Goal: Information Seeking & Learning: Learn about a topic

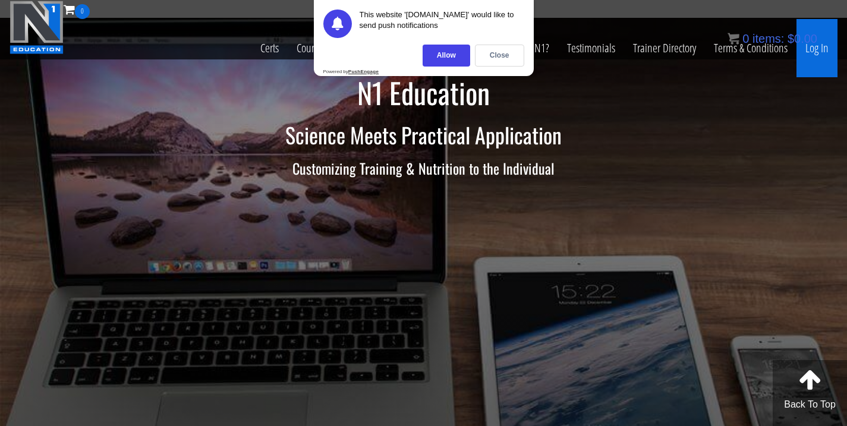
click at [820, 48] on link "Log In" at bounding box center [817, 48] width 41 height 58
click at [508, 57] on div "Close" at bounding box center [499, 56] width 49 height 22
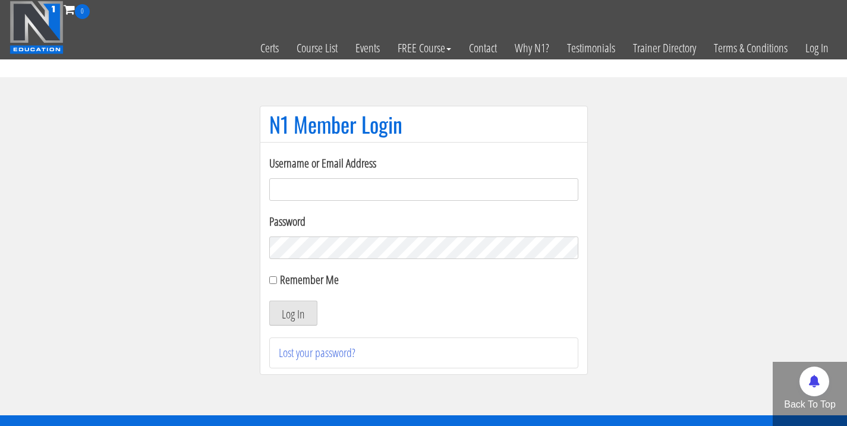
type input "johnathanbeech@gmail.com"
click at [293, 313] on button "Log In" at bounding box center [293, 313] width 48 height 25
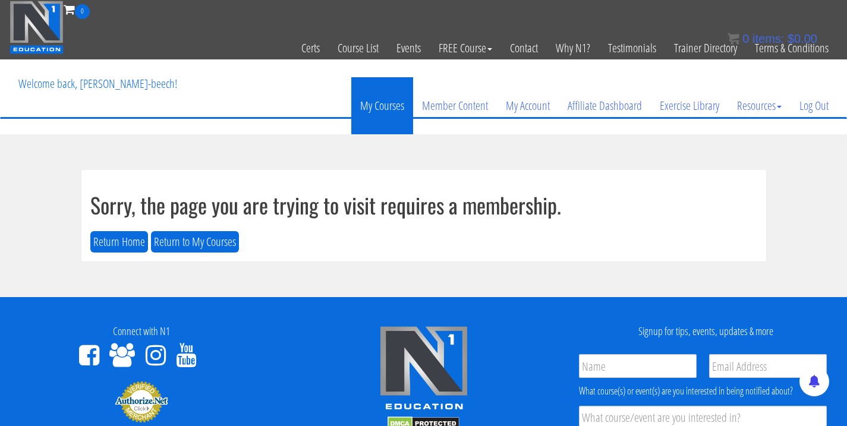
click at [388, 109] on link "My Courses" at bounding box center [382, 105] width 62 height 57
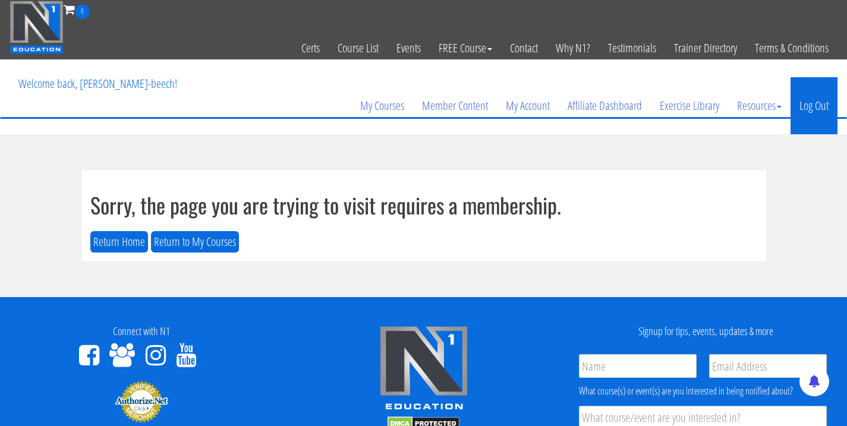
click at [809, 108] on link "Log Out" at bounding box center [814, 105] width 47 height 57
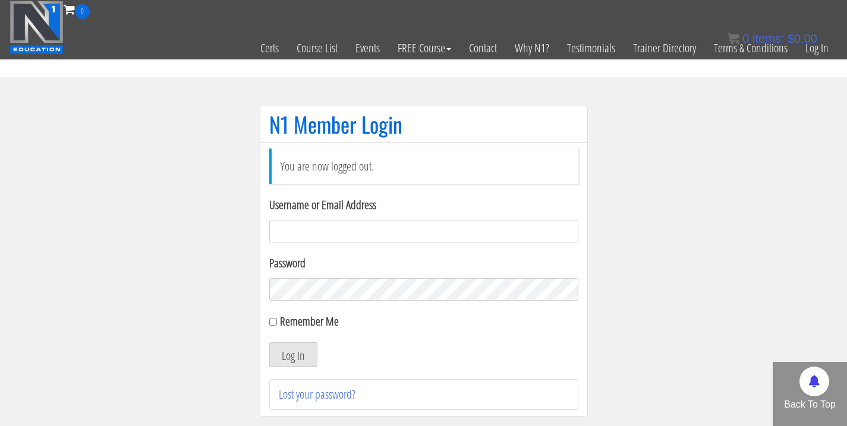
click at [367, 228] on input "Username or Email Address" at bounding box center [423, 231] width 309 height 23
type input "johnb"
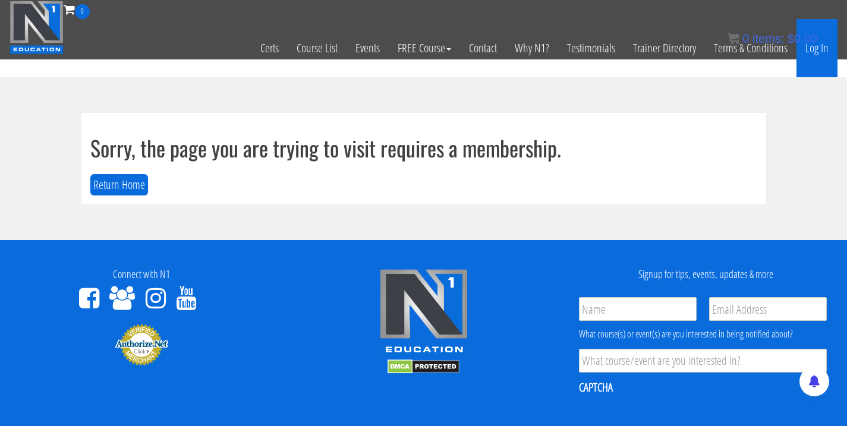
click at [821, 48] on link "Log In" at bounding box center [817, 48] width 41 height 58
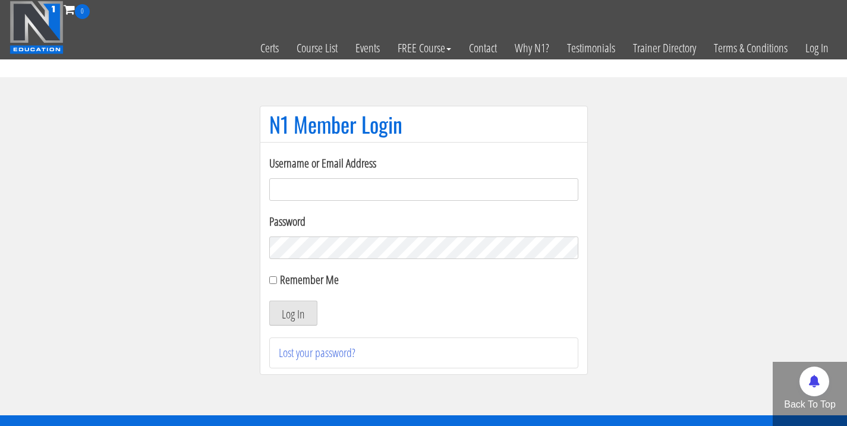
click at [332, 188] on input "Username or Email Address" at bounding box center [423, 189] width 309 height 23
type input "johnathan.beech-6918"
click at [274, 279] on input "Remember Me" at bounding box center [273, 280] width 8 height 8
checkbox input "true"
click at [300, 314] on button "Log In" at bounding box center [293, 313] width 48 height 25
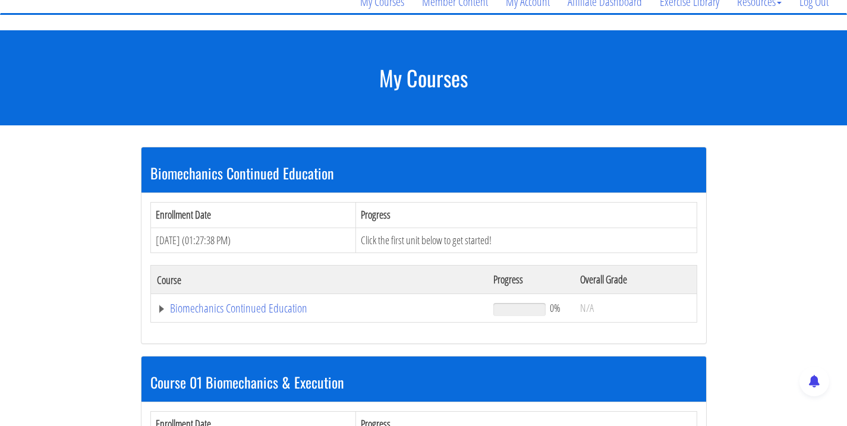
scroll to position [105, 0]
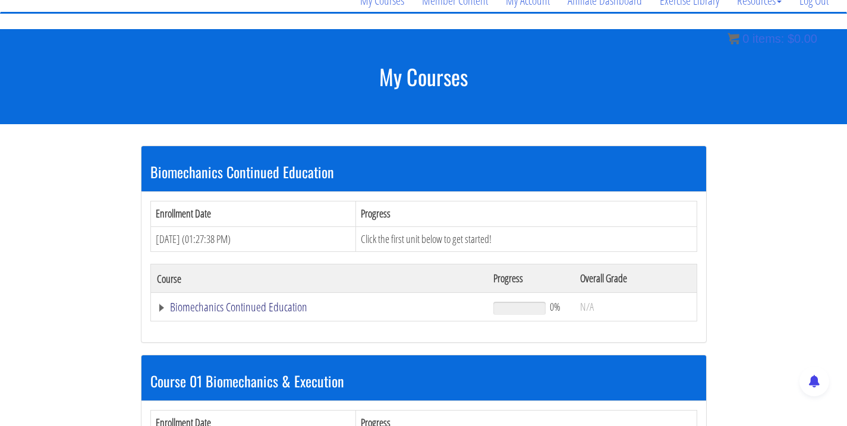
click at [250, 307] on link "Biomechanics Continued Education" at bounding box center [319, 307] width 325 height 12
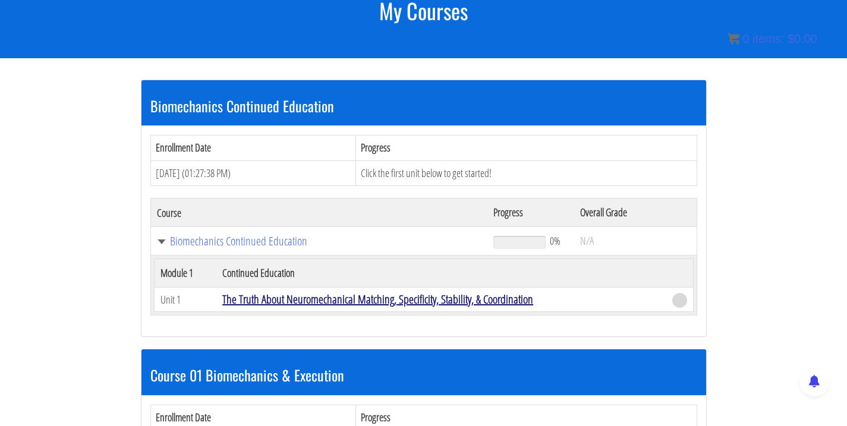
scroll to position [175, 0]
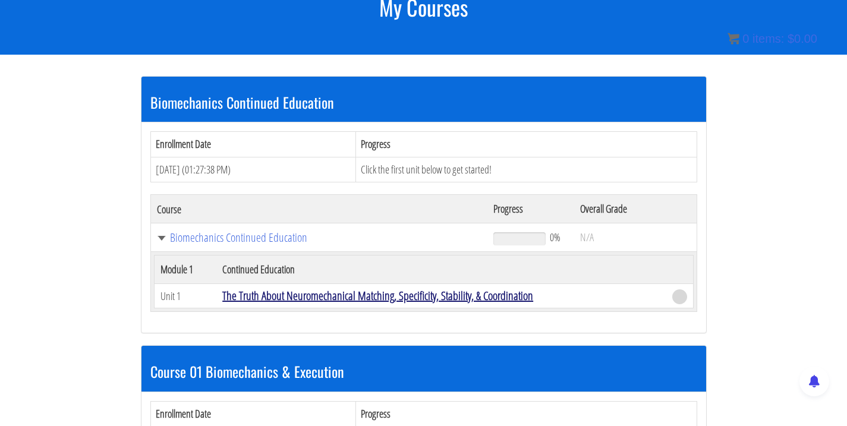
click at [278, 290] on link "The Truth About Neuromechanical Matching, Specificity, Stability, & Coordination" at bounding box center [377, 296] width 311 height 16
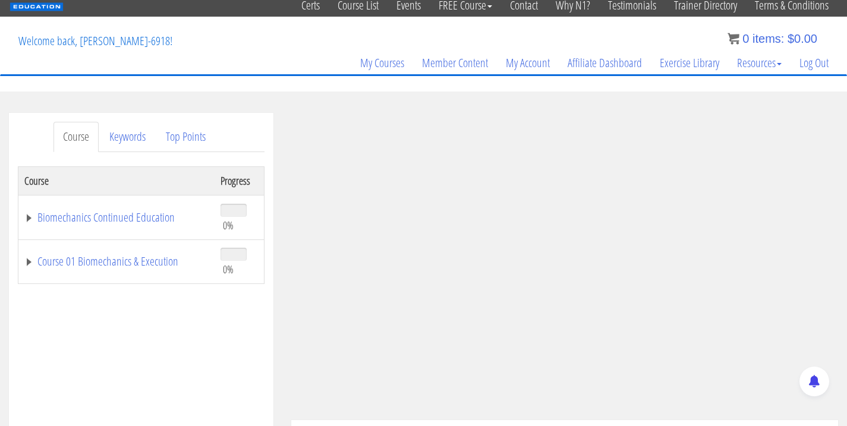
scroll to position [46, 0]
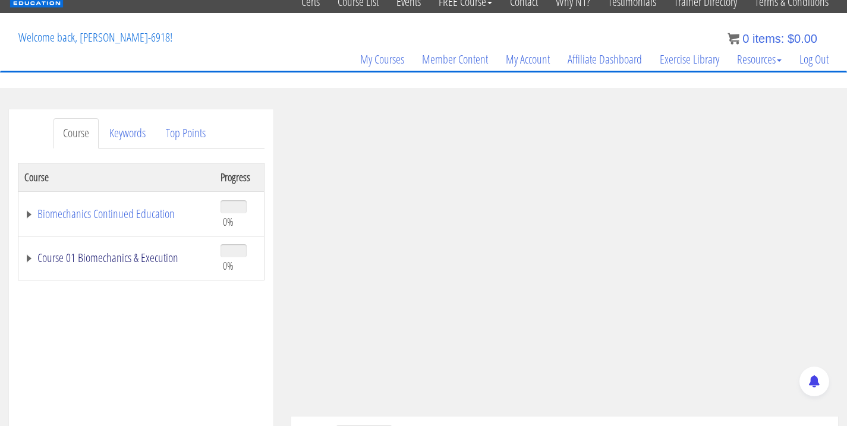
click at [144, 259] on link "Course 01 Biomechanics & Execution" at bounding box center [116, 258] width 184 height 12
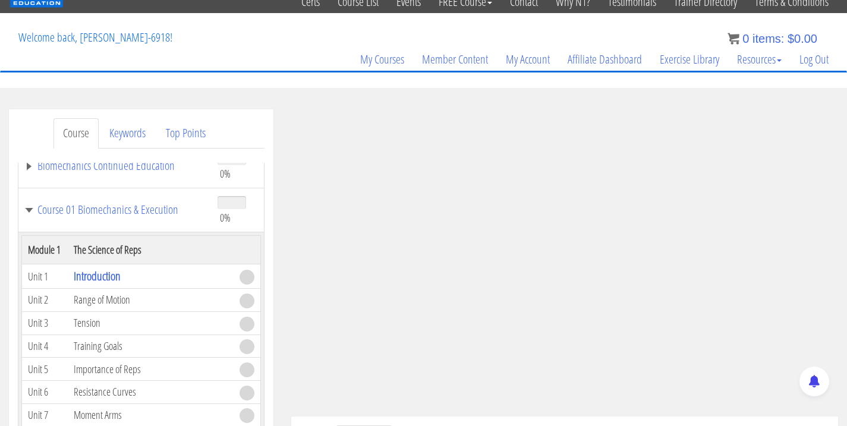
scroll to position [48, 0]
click at [111, 284] on link "Introduction" at bounding box center [97, 276] width 47 height 16
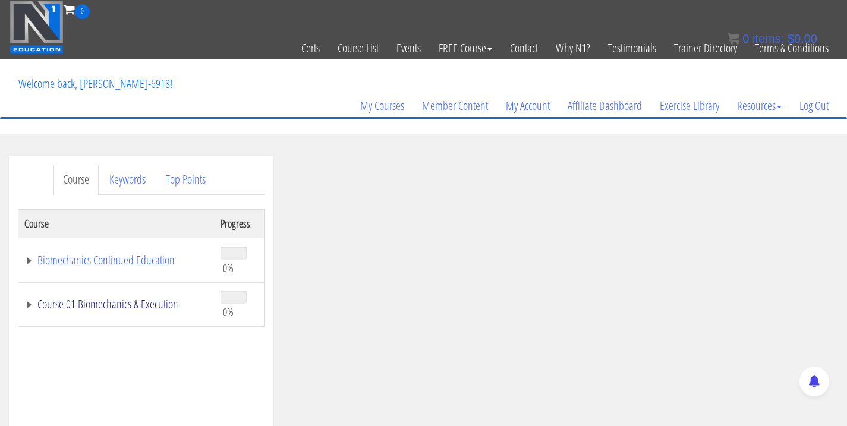
click at [89, 306] on link "Course 01 Biomechanics & Execution" at bounding box center [116, 304] width 184 height 12
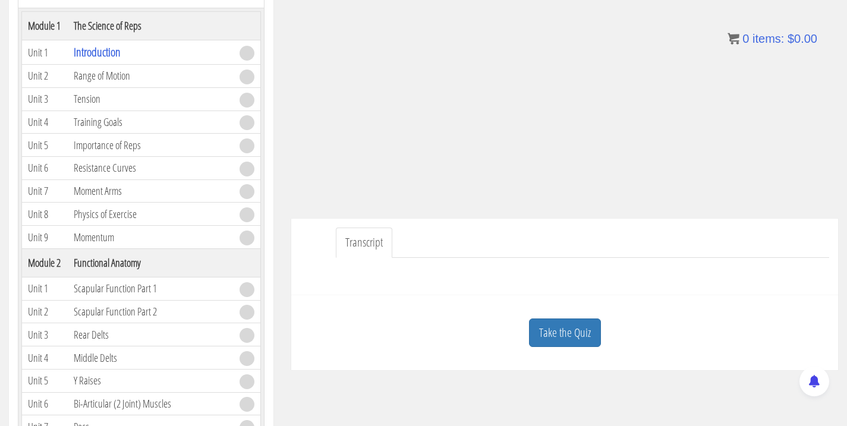
scroll to position [169, 0]
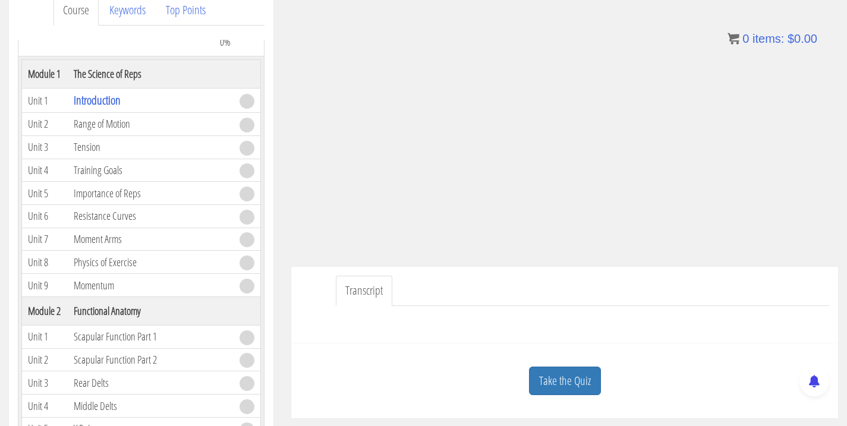
click at [78, 136] on td "Range of Motion" at bounding box center [151, 124] width 166 height 23
click at [164, 136] on td "Range of Motion" at bounding box center [151, 124] width 166 height 23
click at [573, 383] on link "Take the Quiz" at bounding box center [565, 381] width 72 height 29
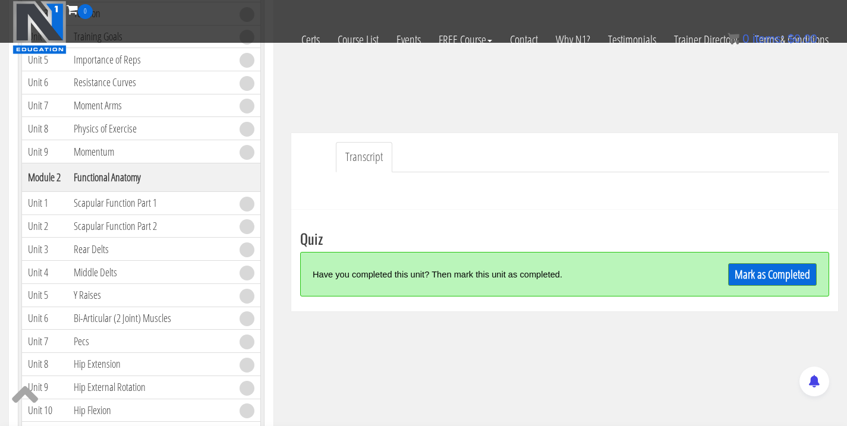
scroll to position [229, 0]
click at [754, 271] on link "Mark as Completed" at bounding box center [772, 274] width 89 height 23
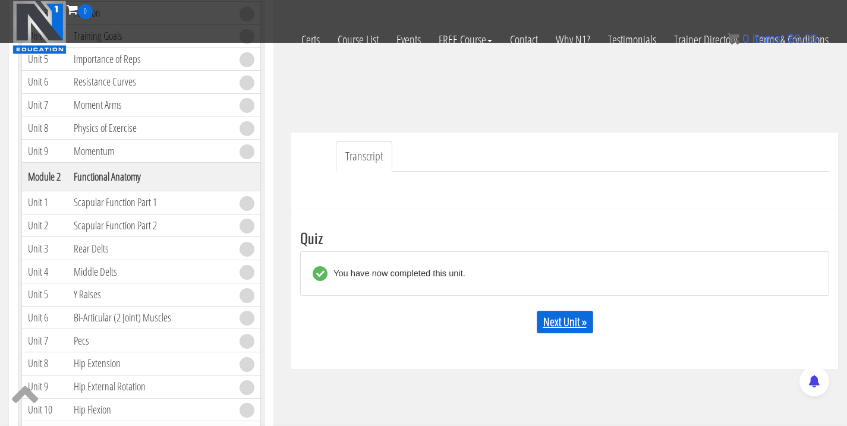
click at [558, 322] on link "Next Unit »" at bounding box center [565, 322] width 56 height 23
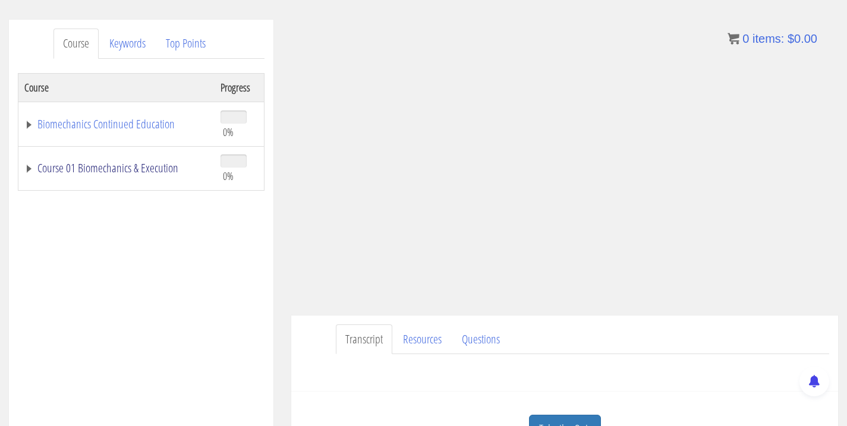
scroll to position [183, 0]
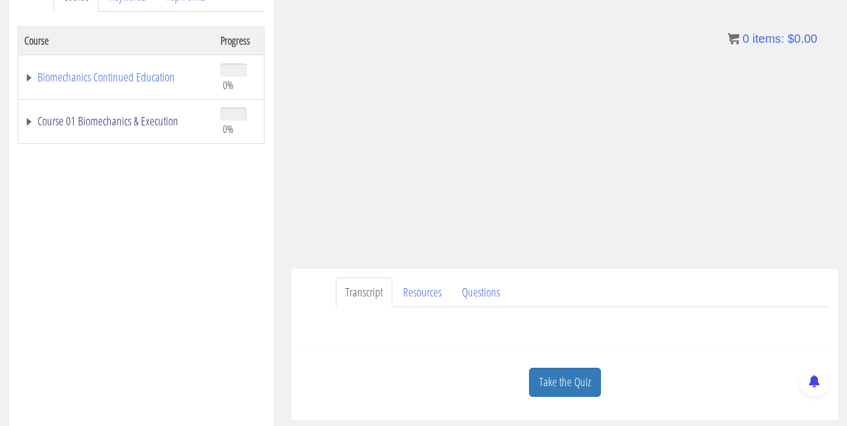
click at [112, 120] on link "Course 01 Biomechanics & Execution" at bounding box center [116, 121] width 184 height 12
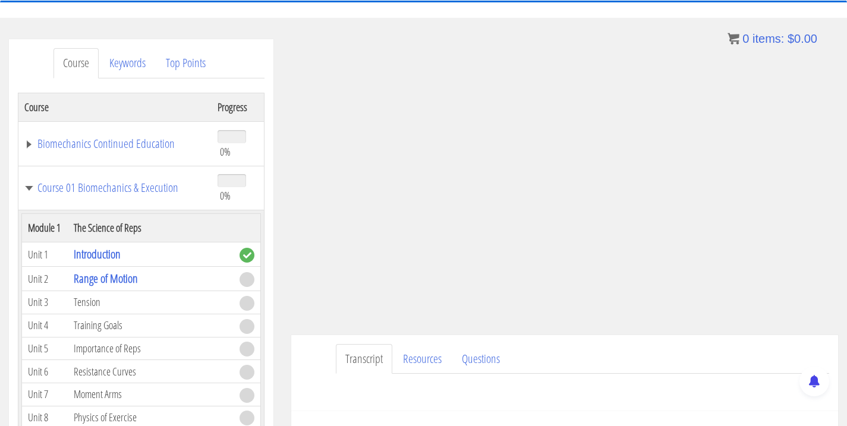
scroll to position [118, 0]
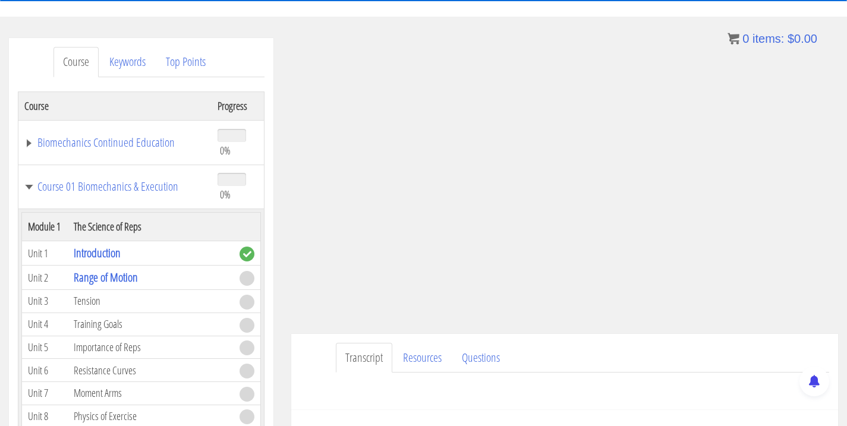
click at [247, 286] on span at bounding box center [247, 278] width 15 height 15
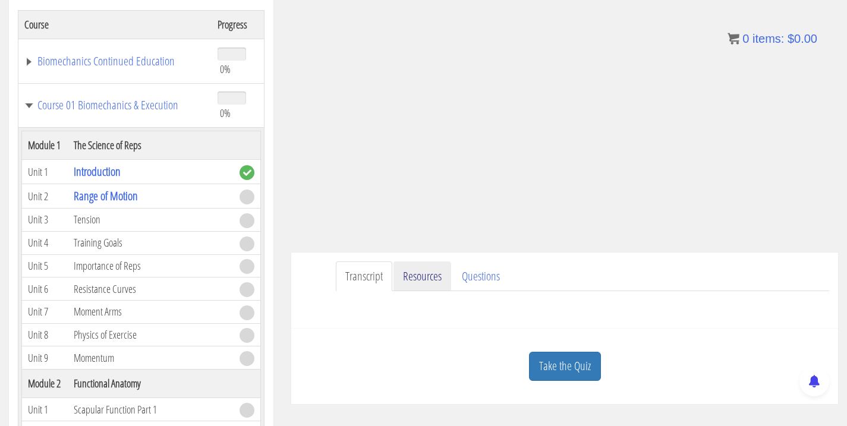
scroll to position [202, 0]
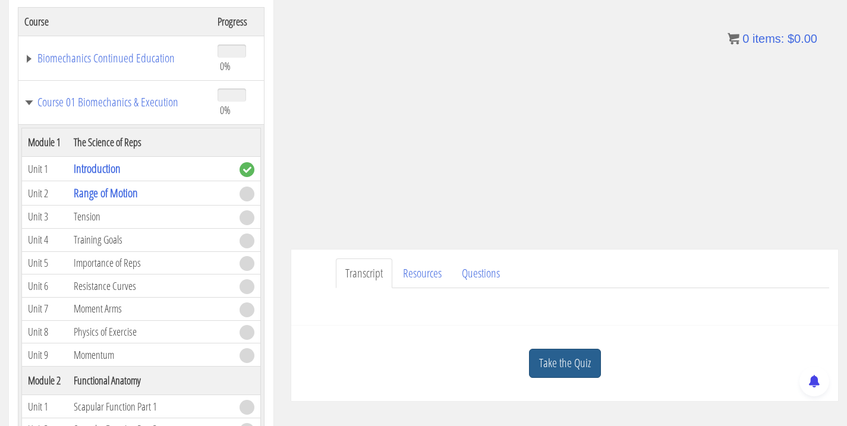
click at [573, 363] on link "Take the Quiz" at bounding box center [565, 363] width 72 height 29
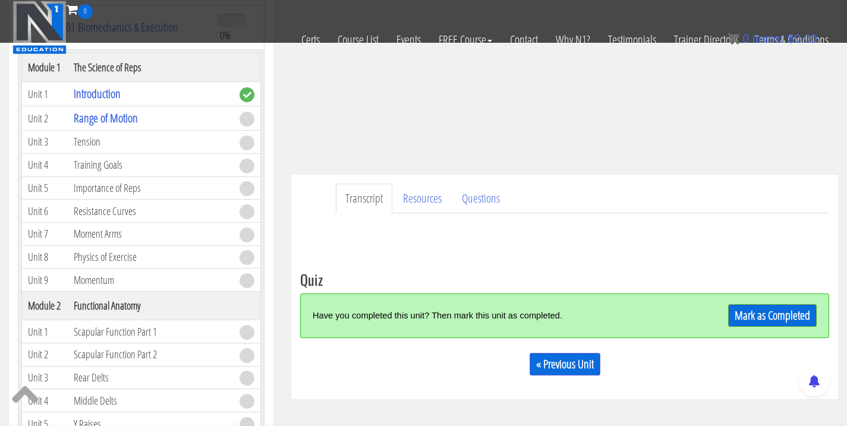
scroll to position [258, 0]
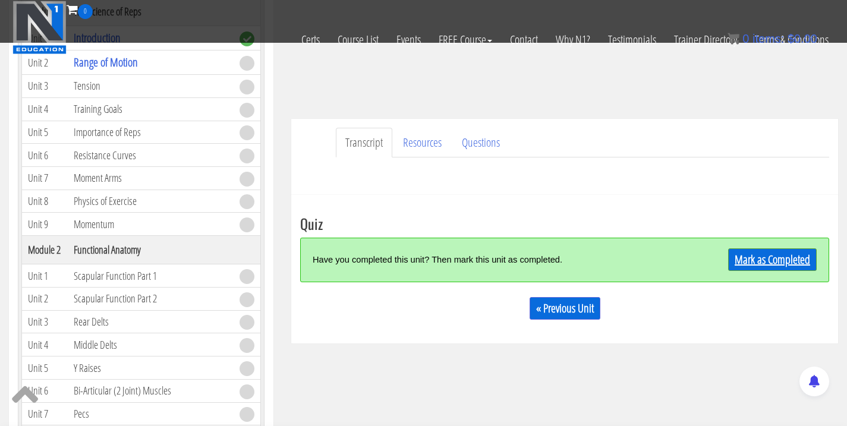
click at [759, 262] on link "Mark as Completed" at bounding box center [772, 260] width 89 height 23
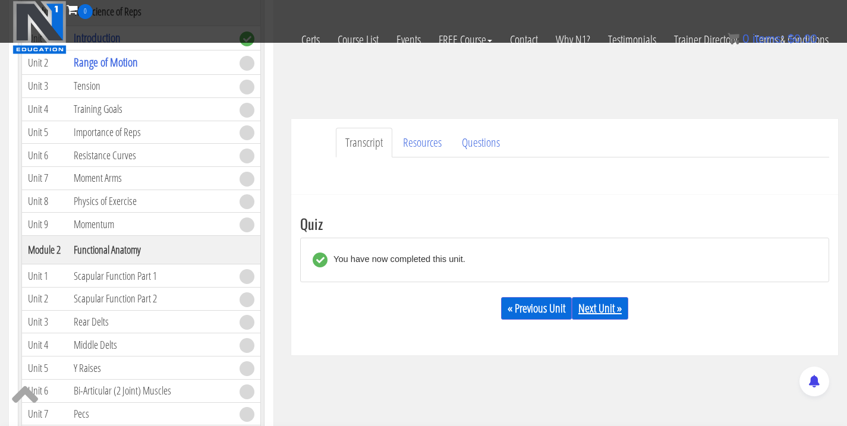
click at [614, 310] on link "Next Unit »" at bounding box center [600, 308] width 56 height 23
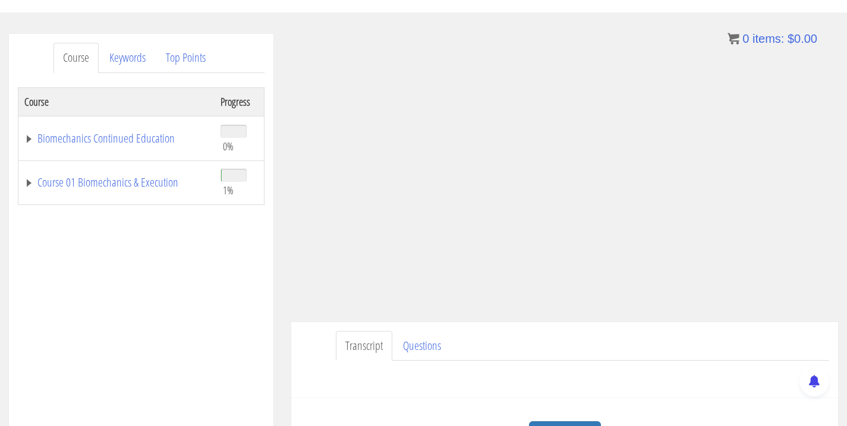
scroll to position [188, 0]
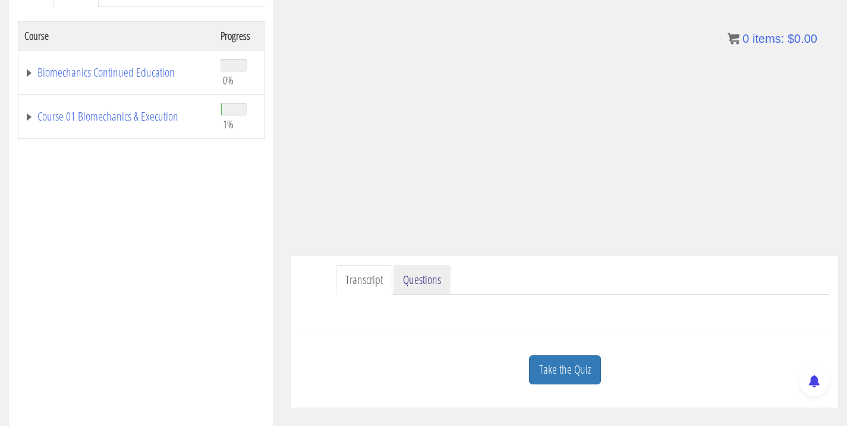
click at [417, 285] on link "Questions" at bounding box center [422, 280] width 57 height 30
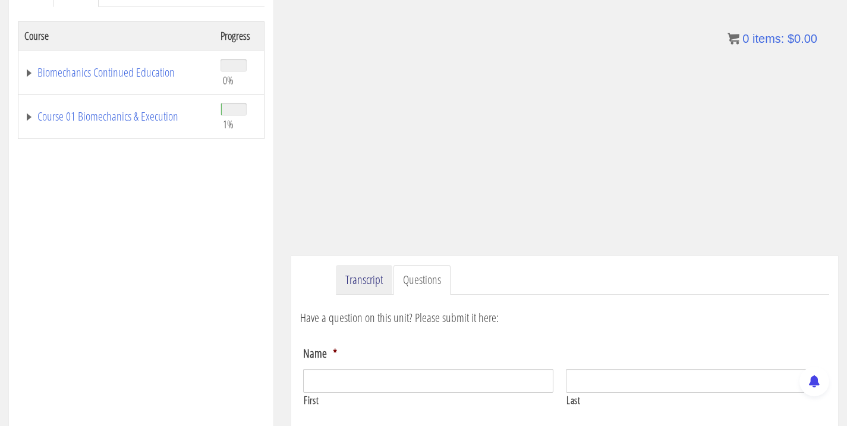
click at [362, 280] on link "Transcript" at bounding box center [364, 280] width 56 height 30
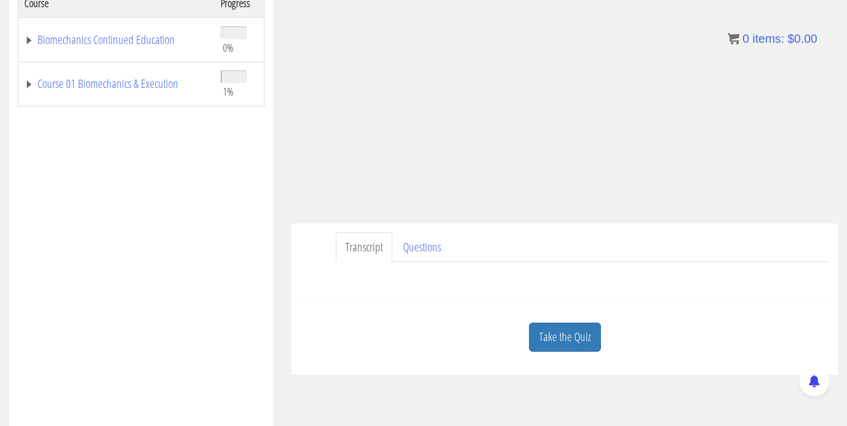
scroll to position [223, 0]
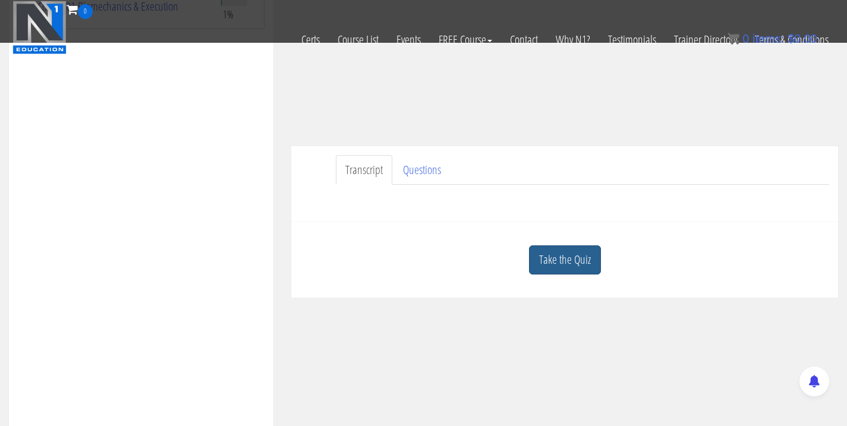
click at [580, 249] on link "Take the Quiz" at bounding box center [565, 260] width 72 height 29
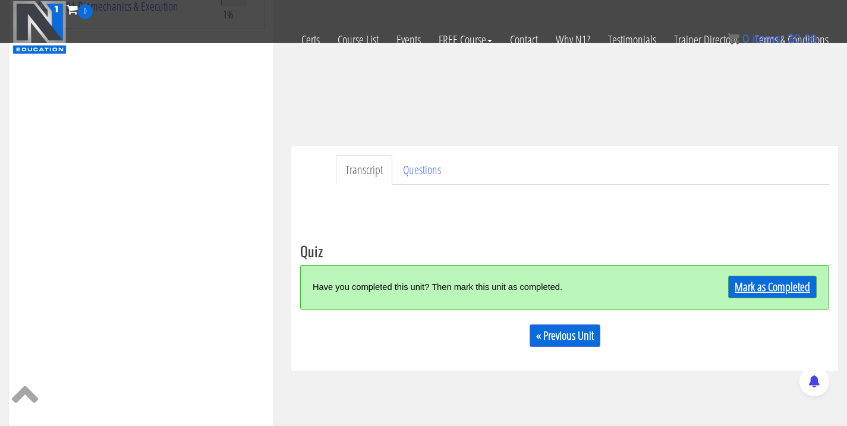
click at [789, 288] on link "Mark as Completed" at bounding box center [772, 287] width 89 height 23
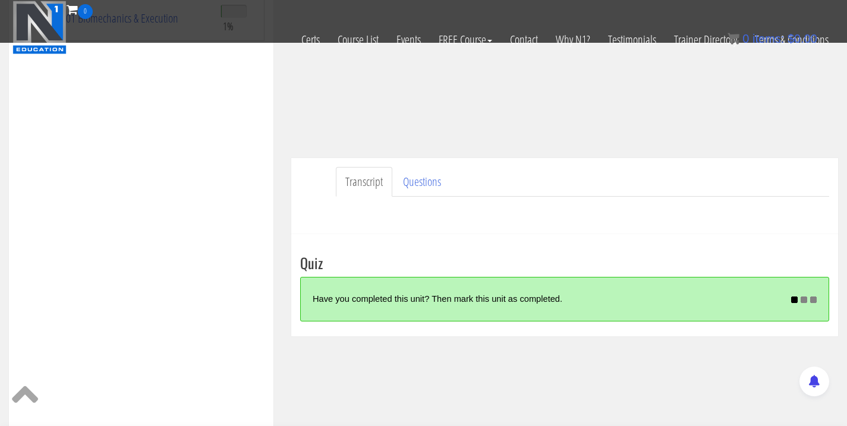
scroll to position [210, 0]
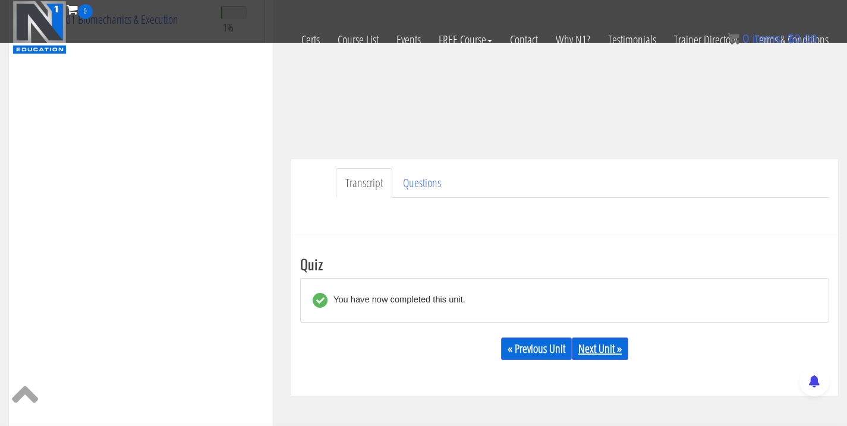
click at [612, 345] on link "Next Unit »" at bounding box center [600, 349] width 56 height 23
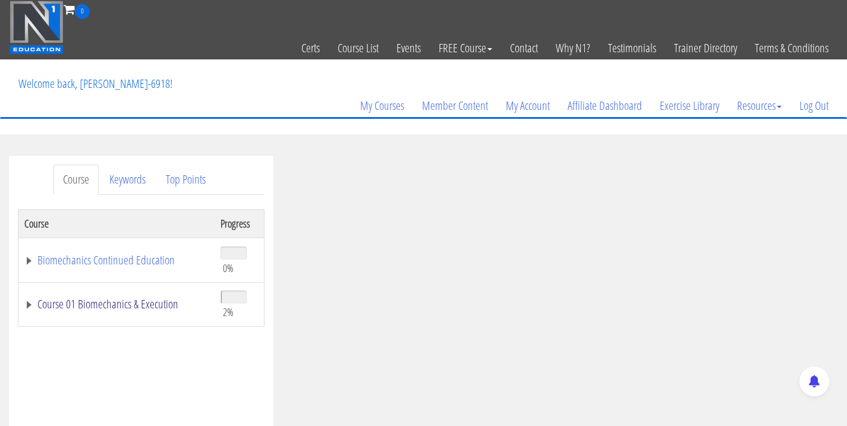
click at [125, 310] on link "Course 01 Biomechanics & Execution" at bounding box center [116, 304] width 184 height 12
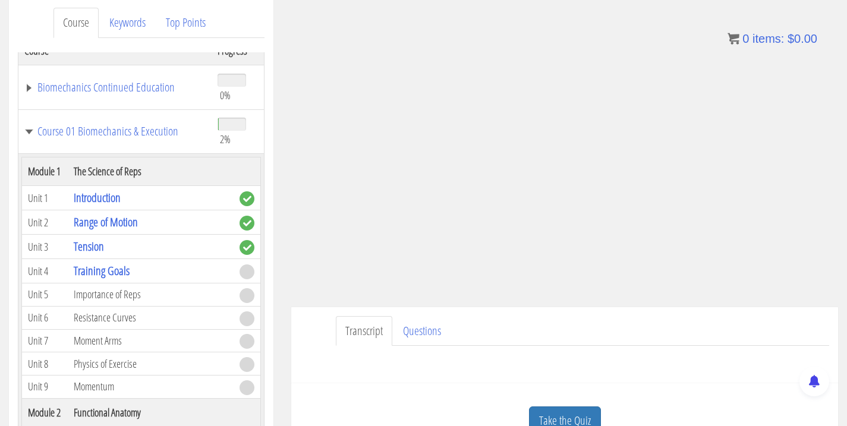
scroll to position [198, 0]
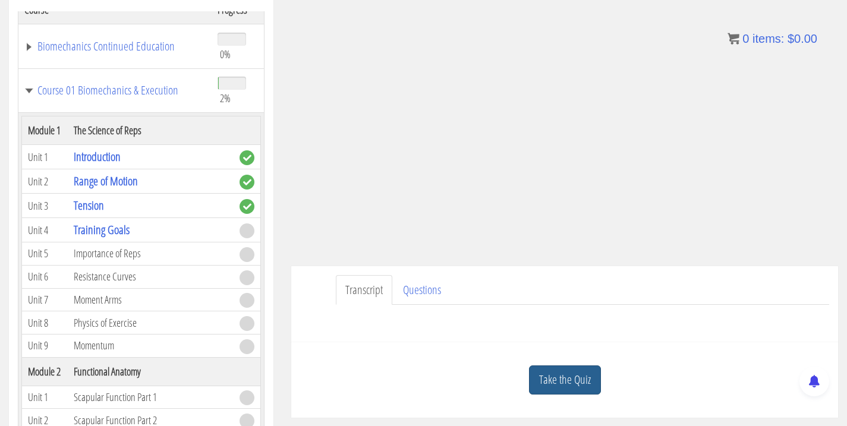
click at [561, 387] on link "Take the Quiz" at bounding box center [565, 380] width 72 height 29
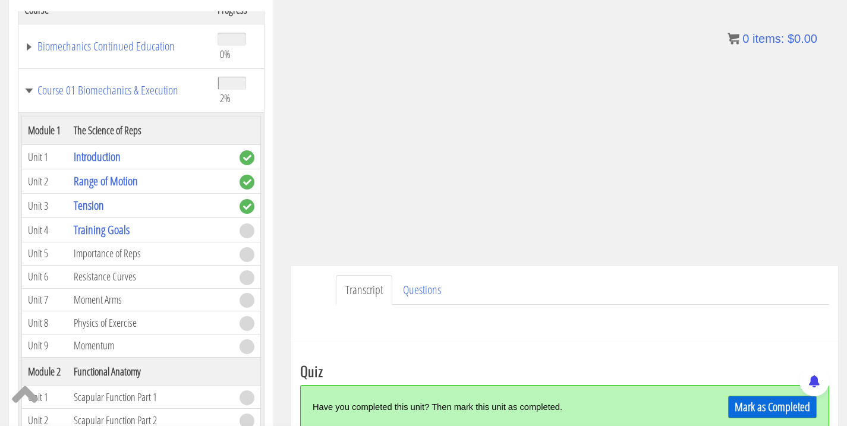
scroll to position [270, 0]
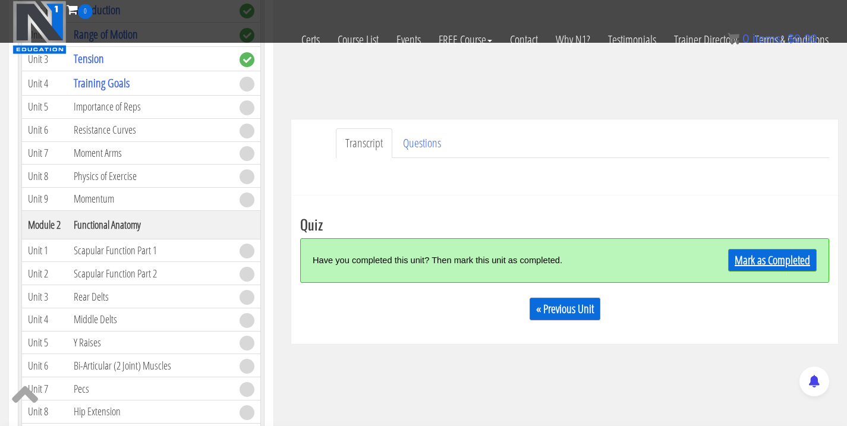
click at [755, 263] on link "Mark as Completed" at bounding box center [772, 260] width 89 height 23
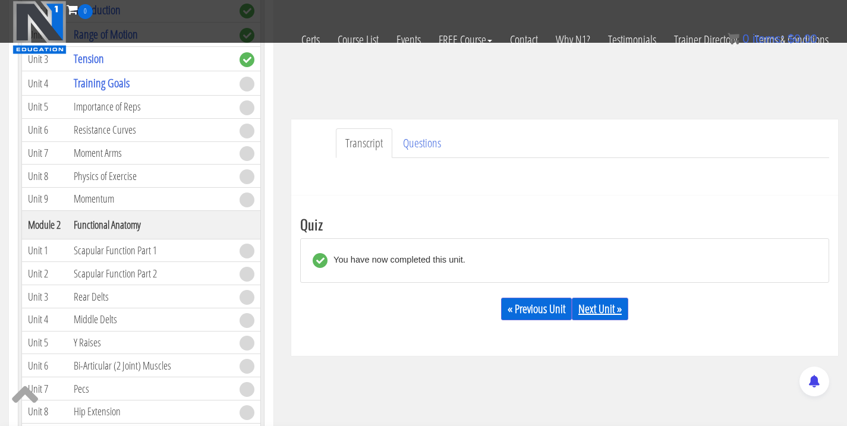
click at [608, 313] on link "Next Unit »" at bounding box center [600, 309] width 56 height 23
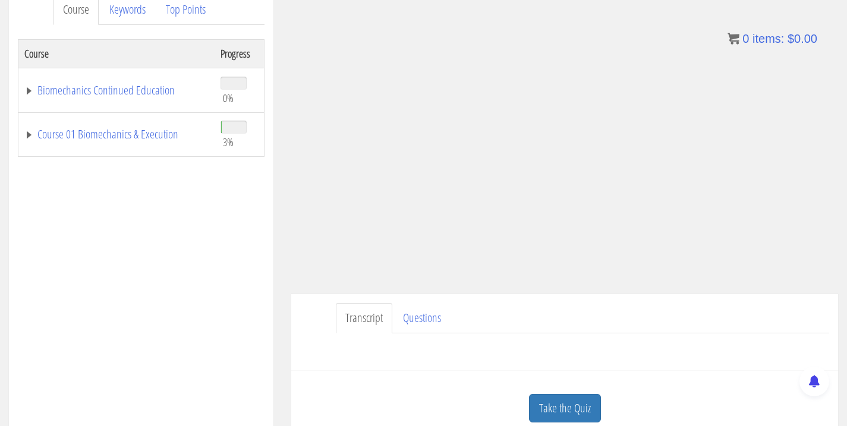
scroll to position [174, 0]
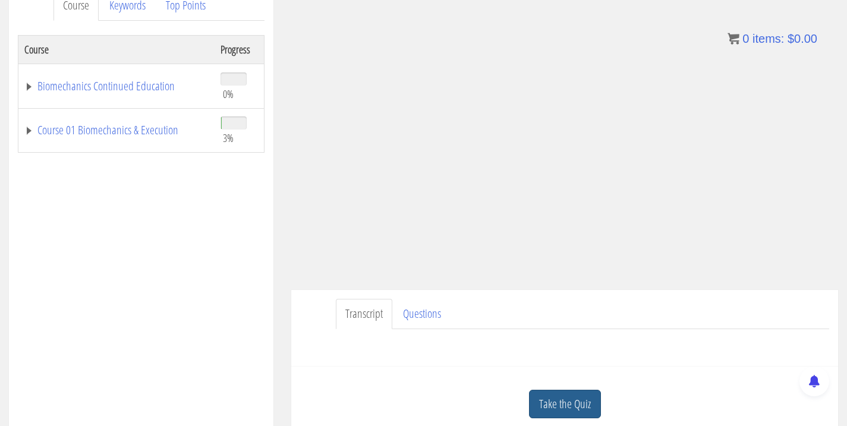
click at [570, 412] on link "Take the Quiz" at bounding box center [565, 404] width 72 height 29
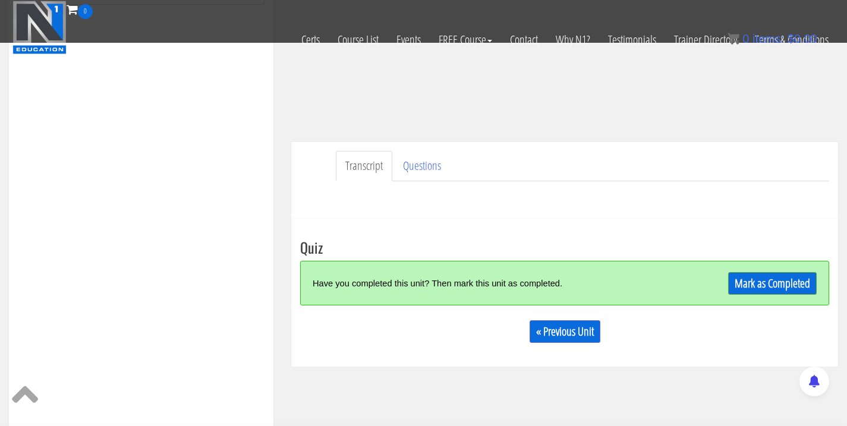
scroll to position [249, 0]
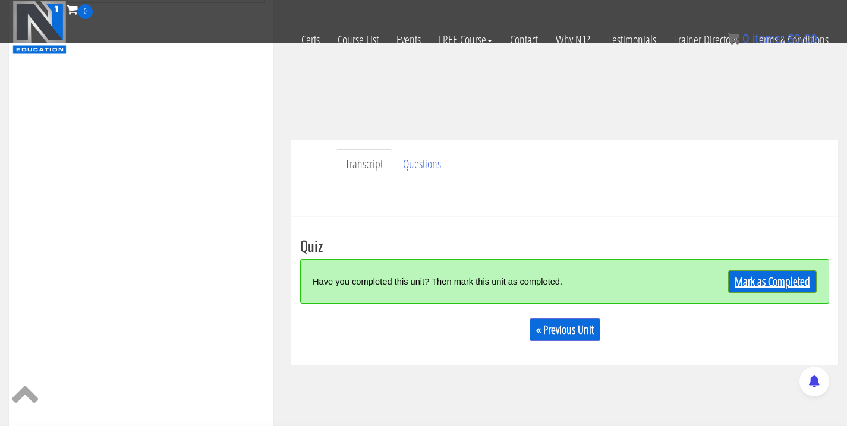
click at [758, 279] on link "Mark as Completed" at bounding box center [772, 282] width 89 height 23
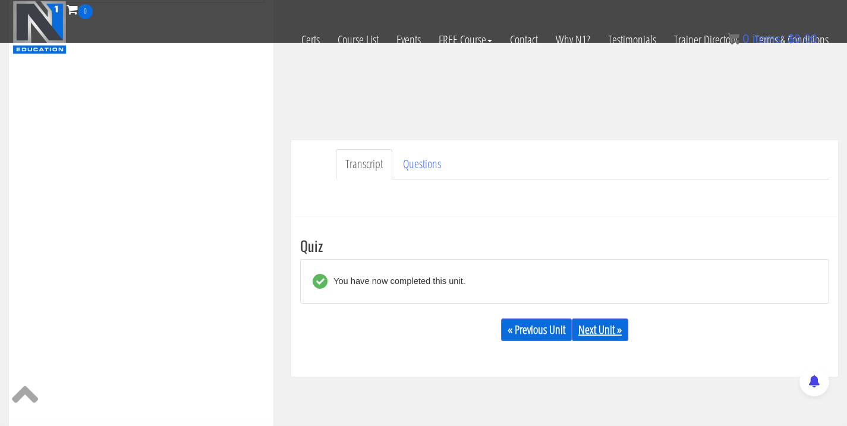
click at [613, 335] on link "Next Unit »" at bounding box center [600, 330] width 56 height 23
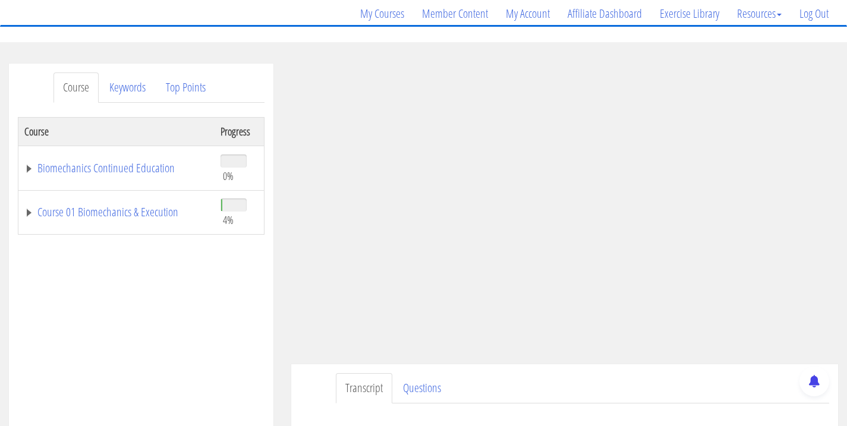
scroll to position [92, 0]
click at [120, 210] on link "Course 01 Biomechanics & Execution" at bounding box center [116, 213] width 184 height 12
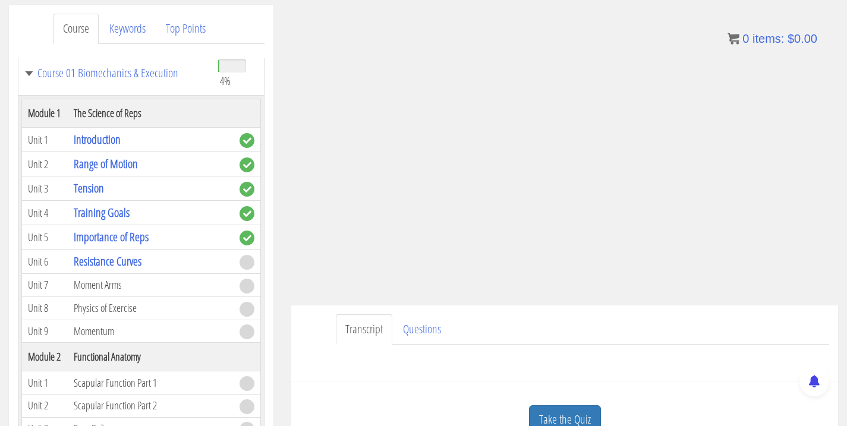
scroll to position [155, 0]
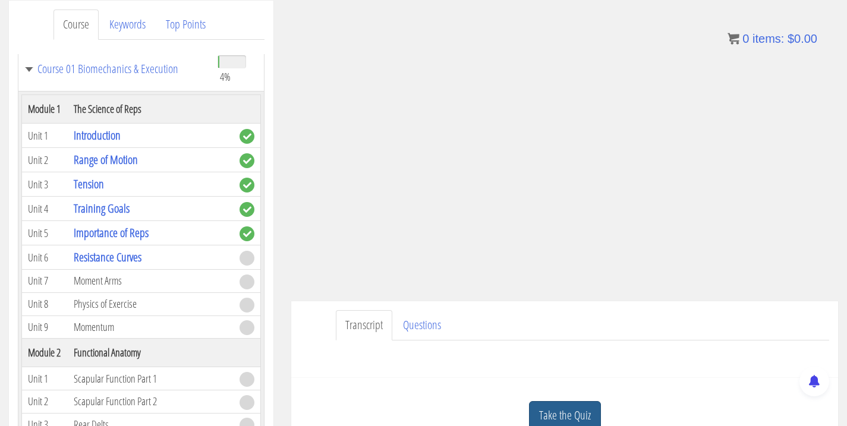
click at [577, 414] on link "Take the Quiz" at bounding box center [565, 415] width 72 height 29
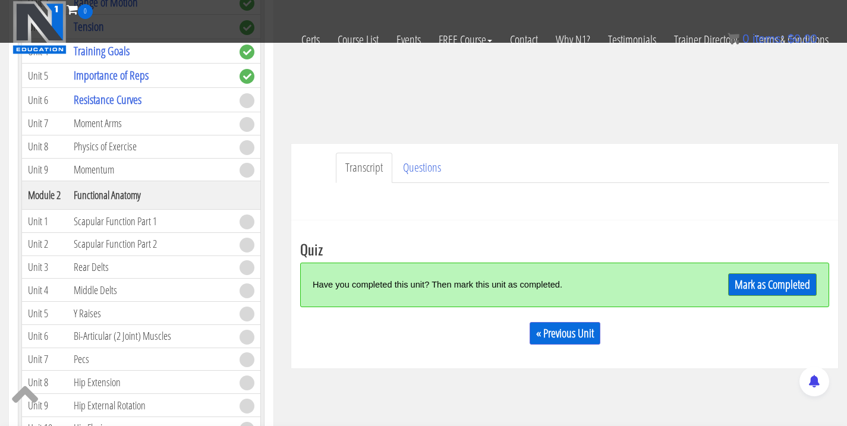
scroll to position [240, 0]
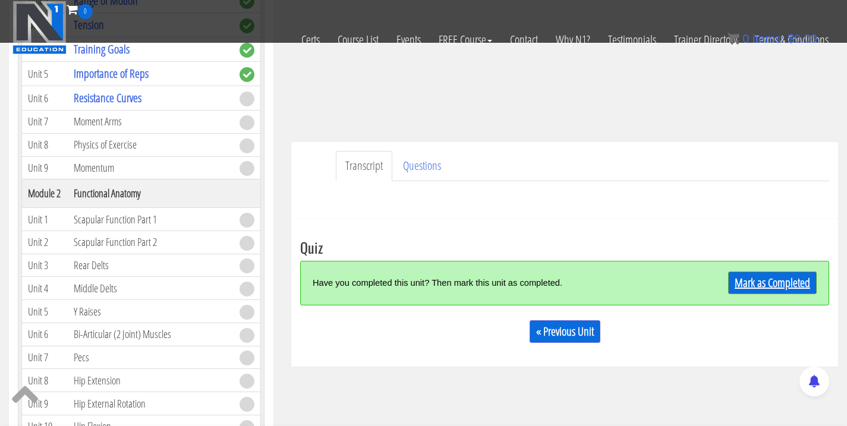
click at [743, 277] on link "Mark as Completed" at bounding box center [772, 283] width 89 height 23
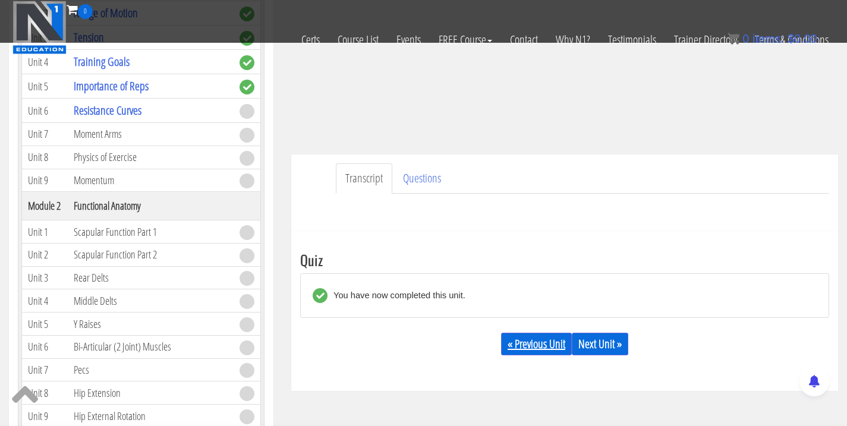
scroll to position [227, 0]
click at [620, 342] on link "Next Unit »" at bounding box center [600, 344] width 56 height 23
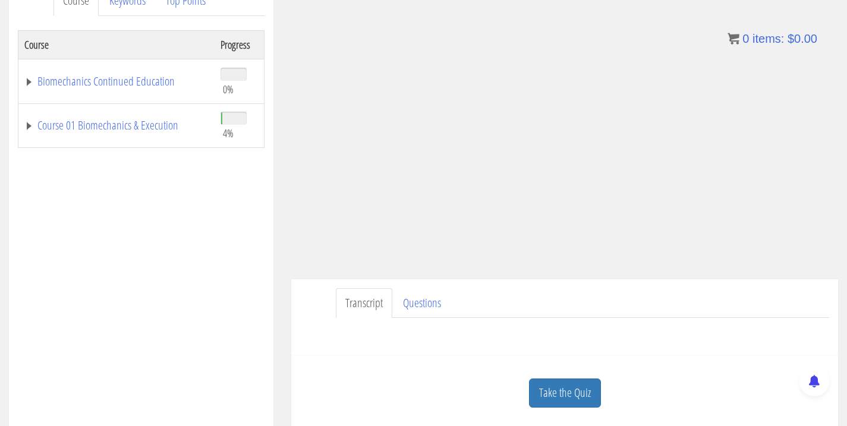
scroll to position [210, 0]
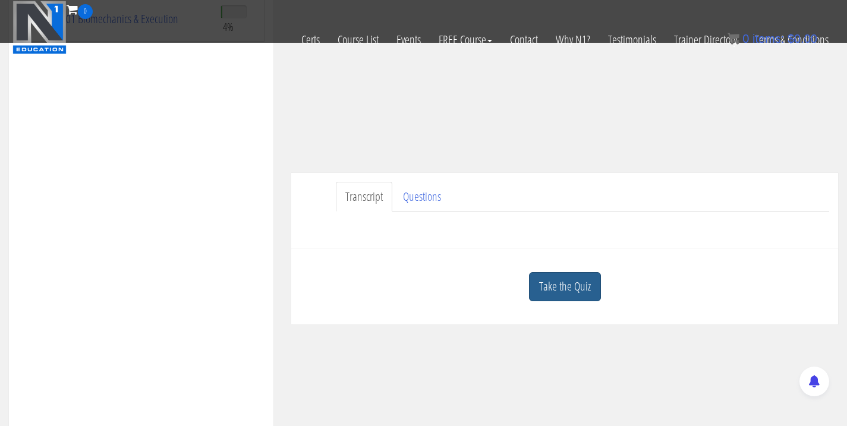
click at [568, 277] on link "Take the Quiz" at bounding box center [565, 286] width 72 height 29
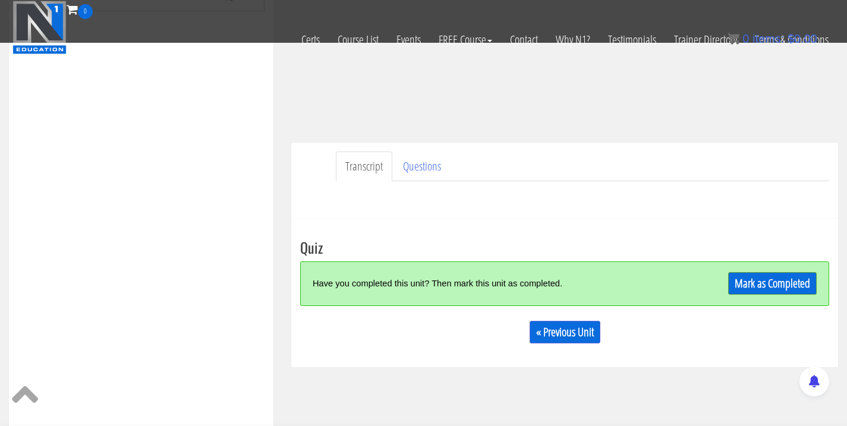
scroll to position [242, 0]
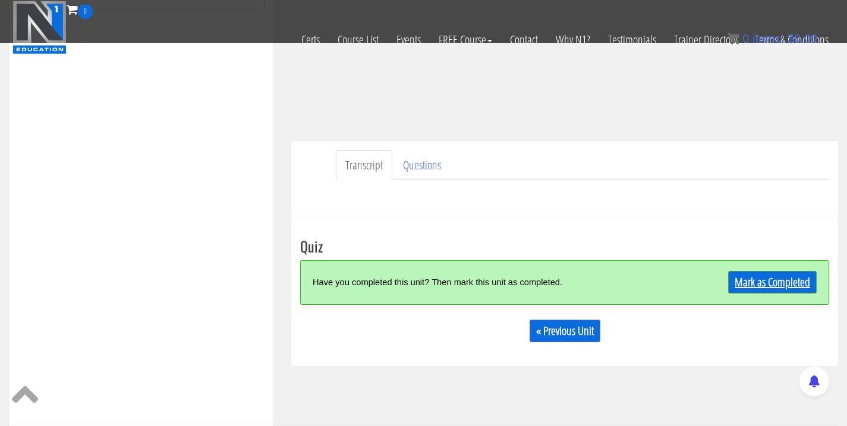
click at [764, 273] on link "Mark as Completed" at bounding box center [772, 282] width 89 height 23
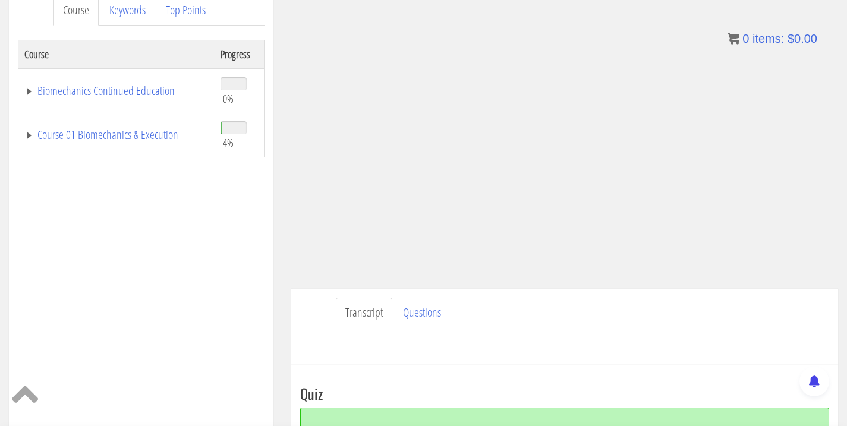
scroll to position [250, 0]
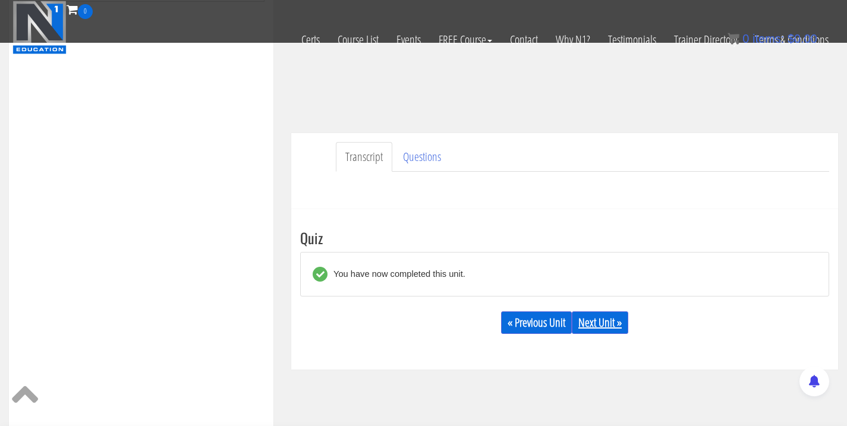
click at [613, 322] on link "Next Unit »" at bounding box center [600, 323] width 56 height 23
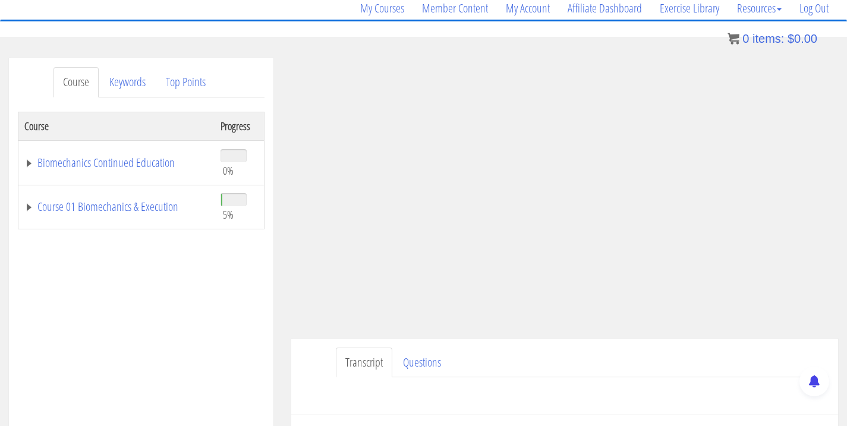
scroll to position [145, 0]
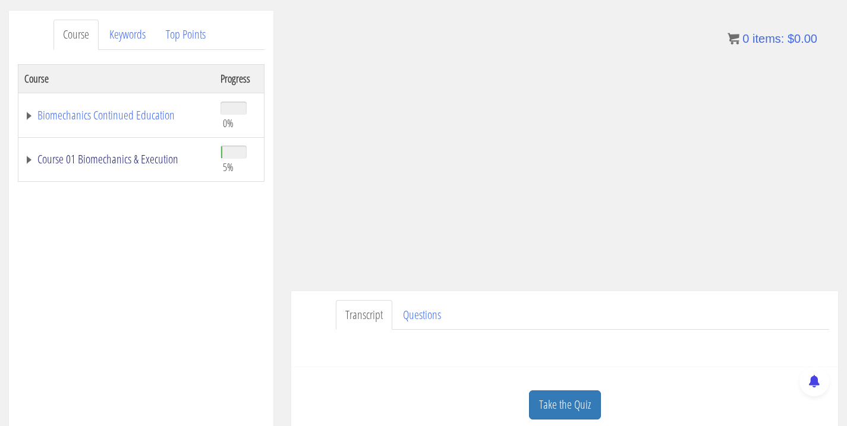
click at [147, 161] on link "Course 01 Biomechanics & Execution" at bounding box center [116, 159] width 184 height 12
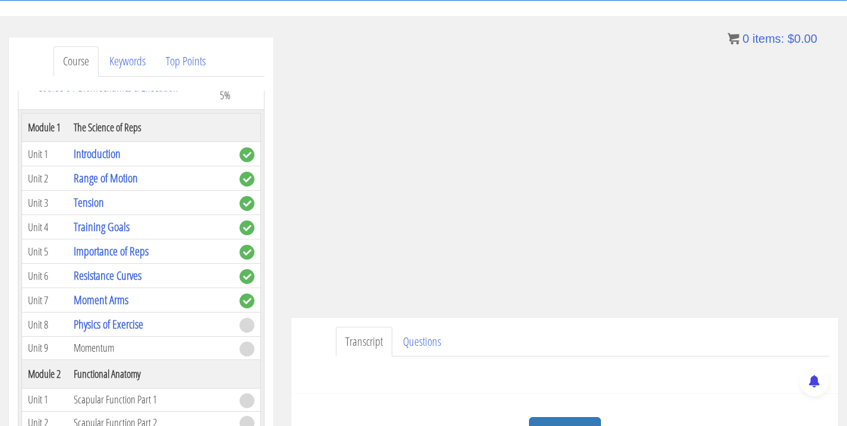
scroll to position [184, 0]
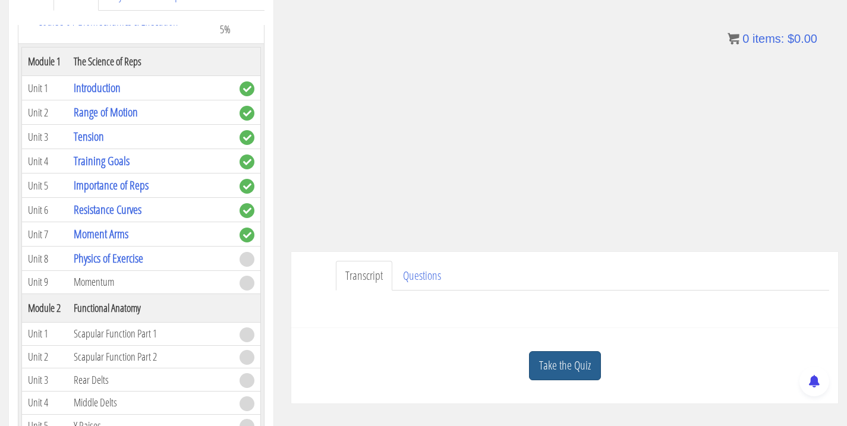
click at [581, 363] on link "Take the Quiz" at bounding box center [565, 365] width 72 height 29
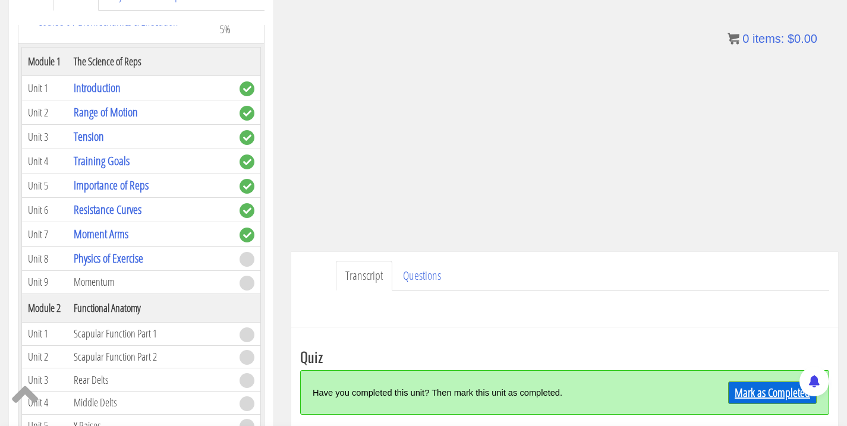
click at [749, 397] on link "Mark as Completed" at bounding box center [772, 393] width 89 height 23
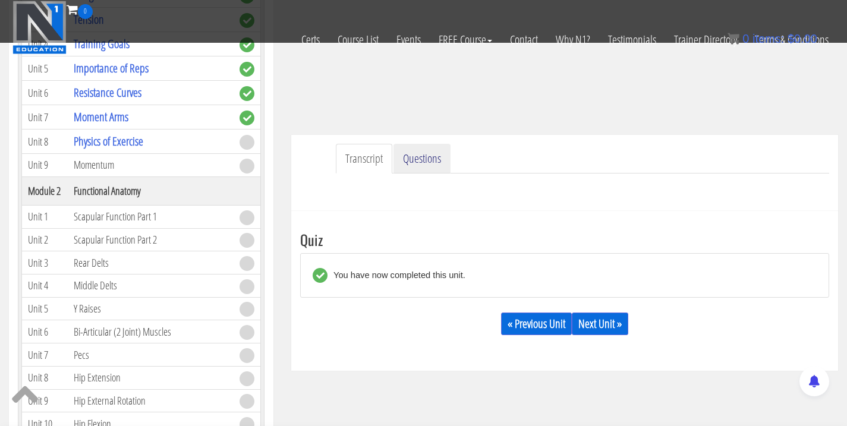
scroll to position [225, 0]
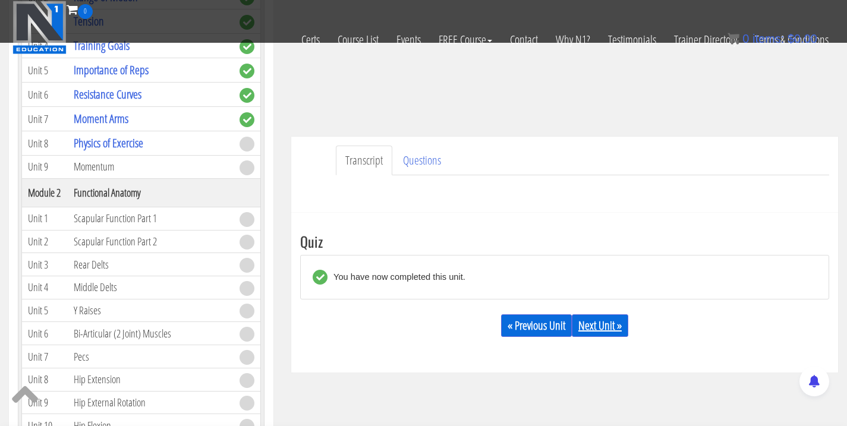
click at [605, 330] on link "Next Unit »" at bounding box center [600, 326] width 56 height 23
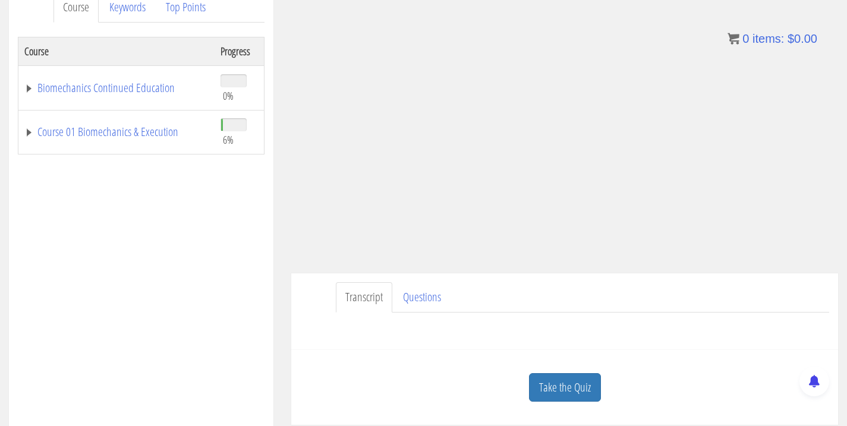
scroll to position [190, 0]
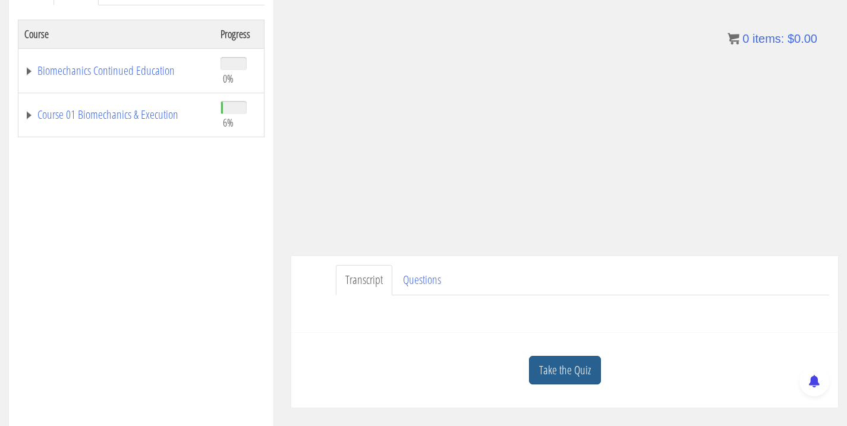
click at [563, 372] on link "Take the Quiz" at bounding box center [565, 370] width 72 height 29
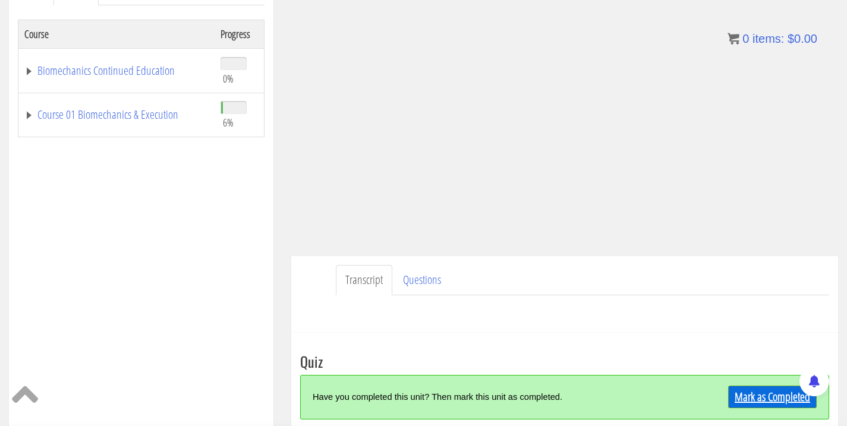
click at [747, 392] on link "Mark as Completed" at bounding box center [772, 397] width 89 height 23
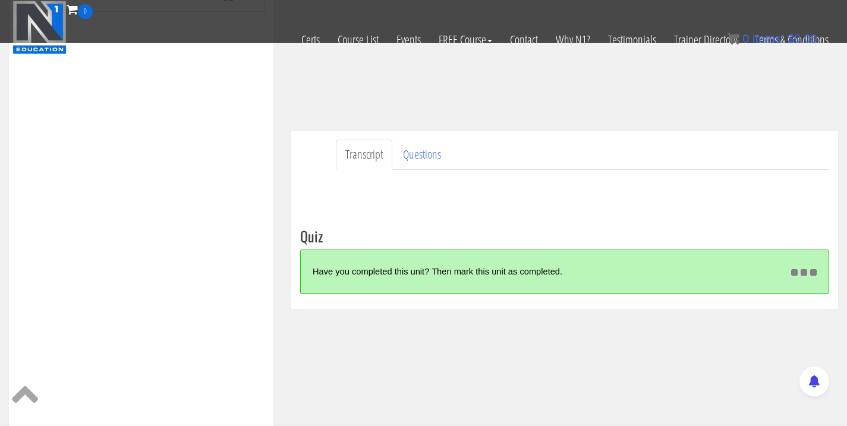
scroll to position [244, 0]
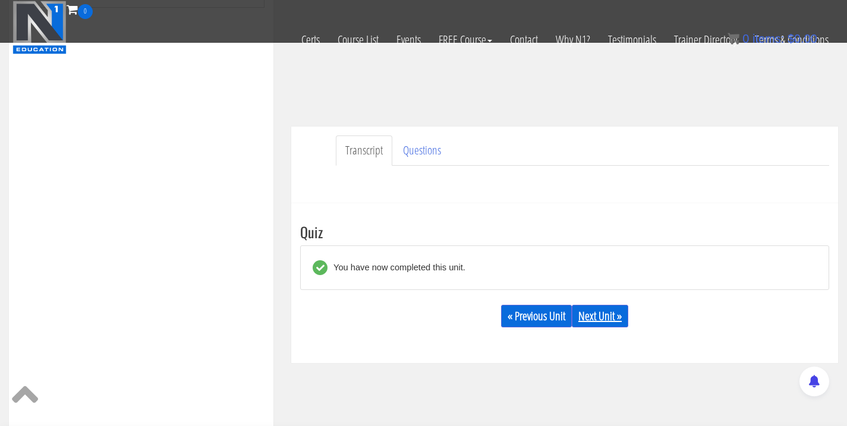
click at [614, 316] on link "Next Unit »" at bounding box center [600, 316] width 56 height 23
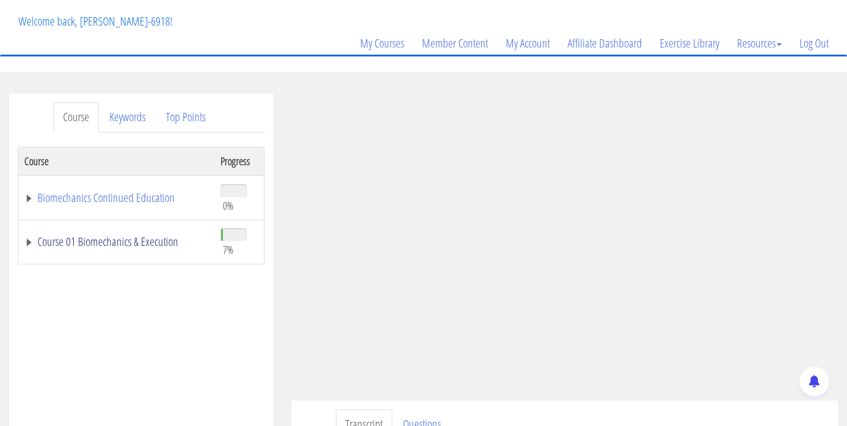
scroll to position [63, 0]
click at [146, 244] on link "Course 01 Biomechanics & Execution" at bounding box center [116, 241] width 184 height 12
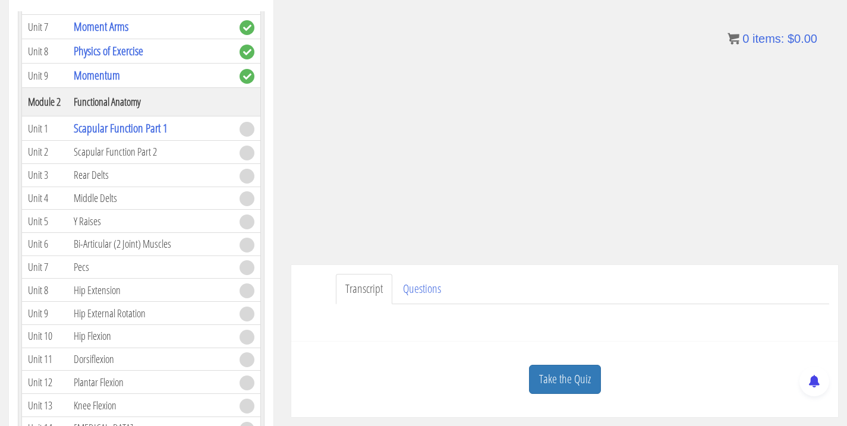
scroll to position [198, 0]
click at [571, 378] on link "Take the Quiz" at bounding box center [565, 379] width 72 height 29
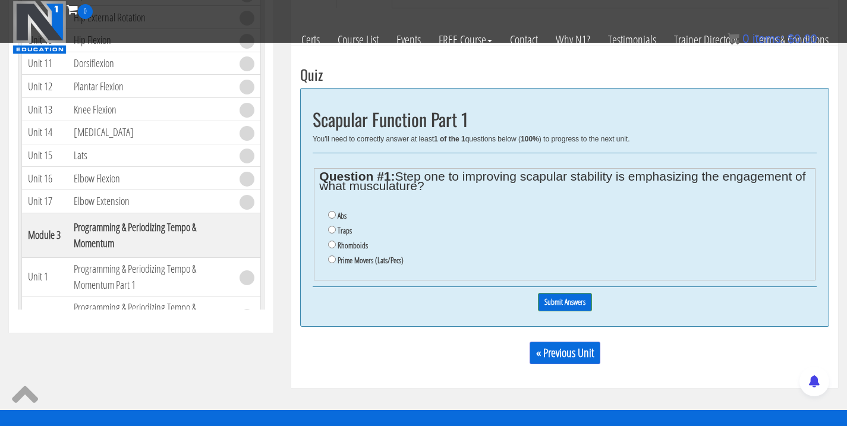
scroll to position [422, 0]
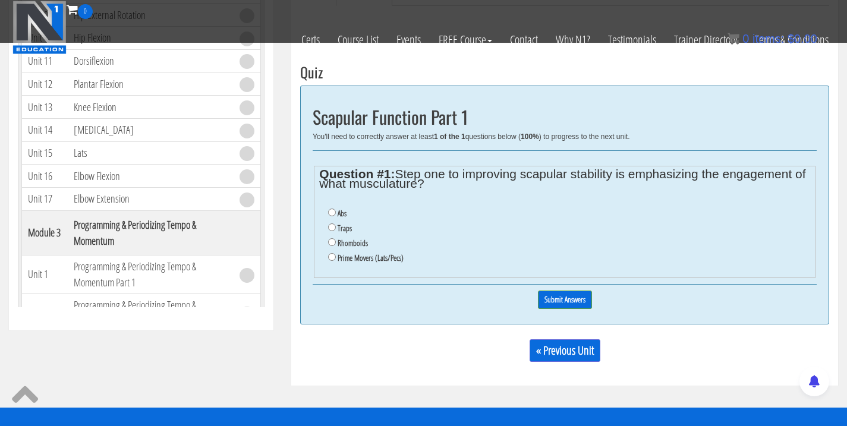
click at [331, 253] on input "Prime Movers (Lats/Pecs)" at bounding box center [332, 257] width 8 height 8
radio input "true"
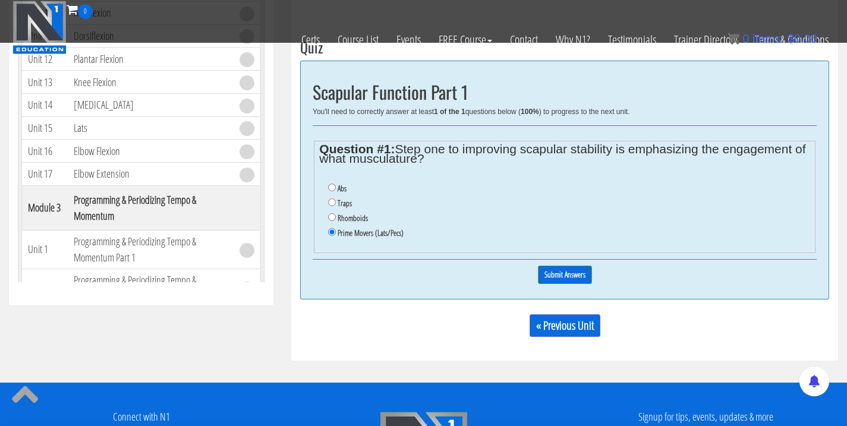
scroll to position [444, 0]
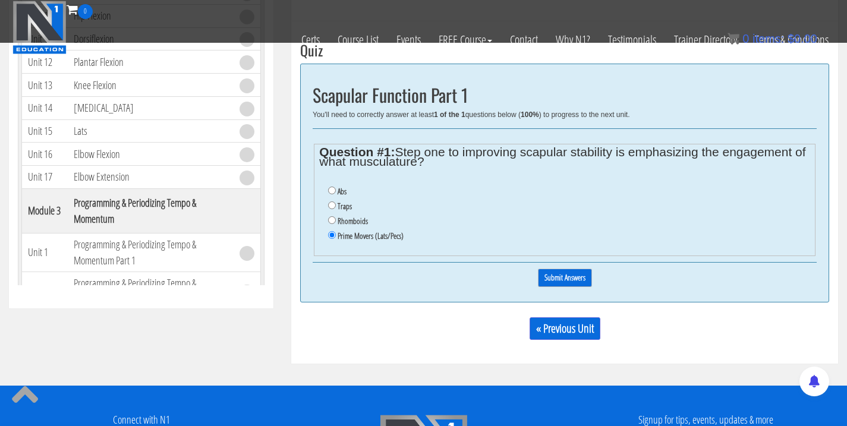
click at [576, 269] on input "Submit Answers" at bounding box center [565, 278] width 54 height 18
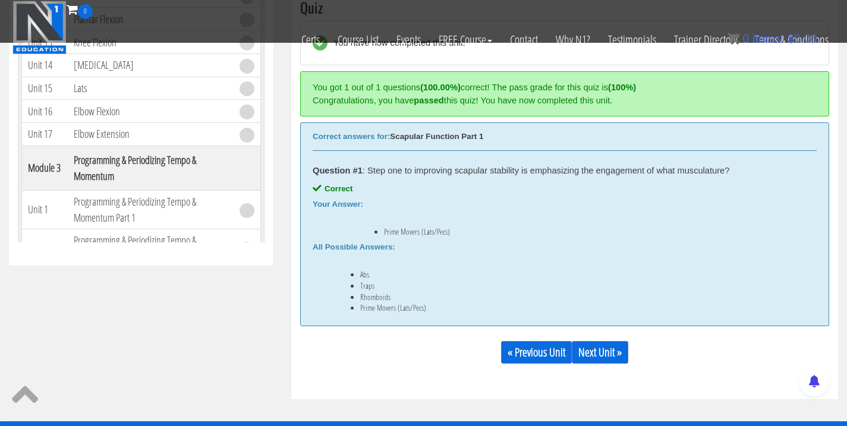
scroll to position [489, 0]
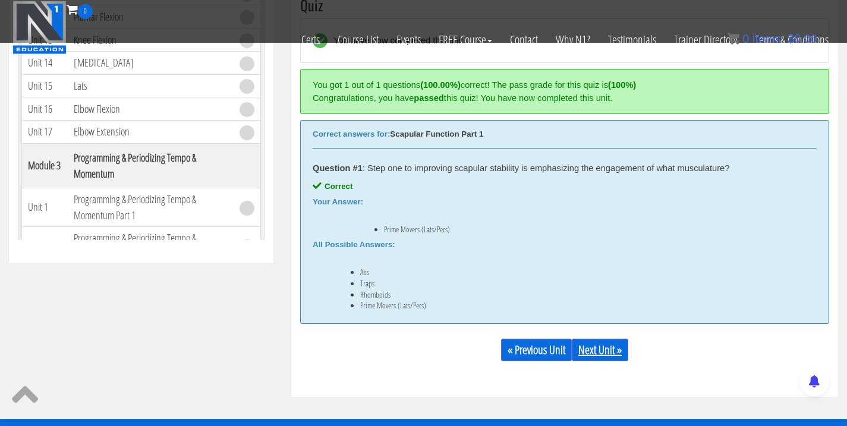
click at [608, 348] on link "Next Unit »" at bounding box center [600, 350] width 56 height 23
